Goal: Information Seeking & Learning: Learn about a topic

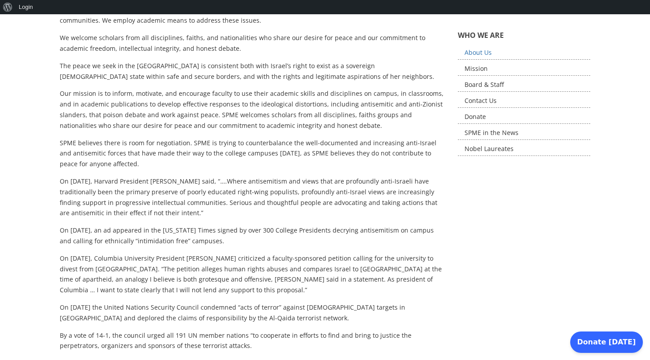
scroll to position [216, 0]
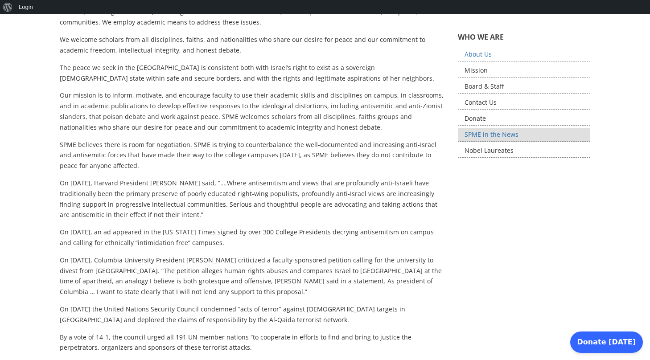
click at [502, 131] on link "SPME in the News" at bounding box center [524, 135] width 133 height 14
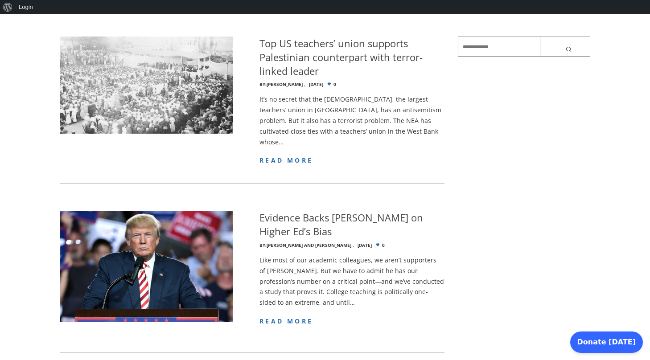
scroll to position [172, 0]
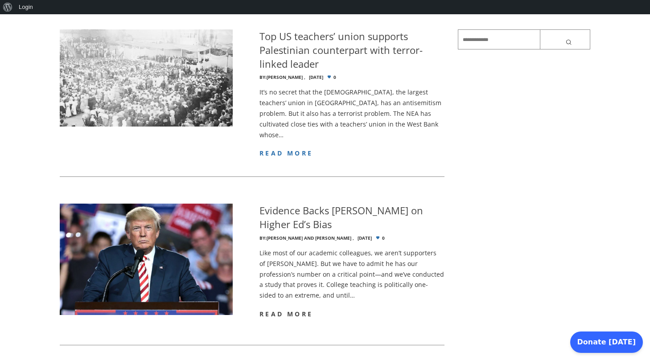
click at [278, 314] on span "read more" at bounding box center [285, 314] width 53 height 8
